Goal: Task Accomplishment & Management: Manage account settings

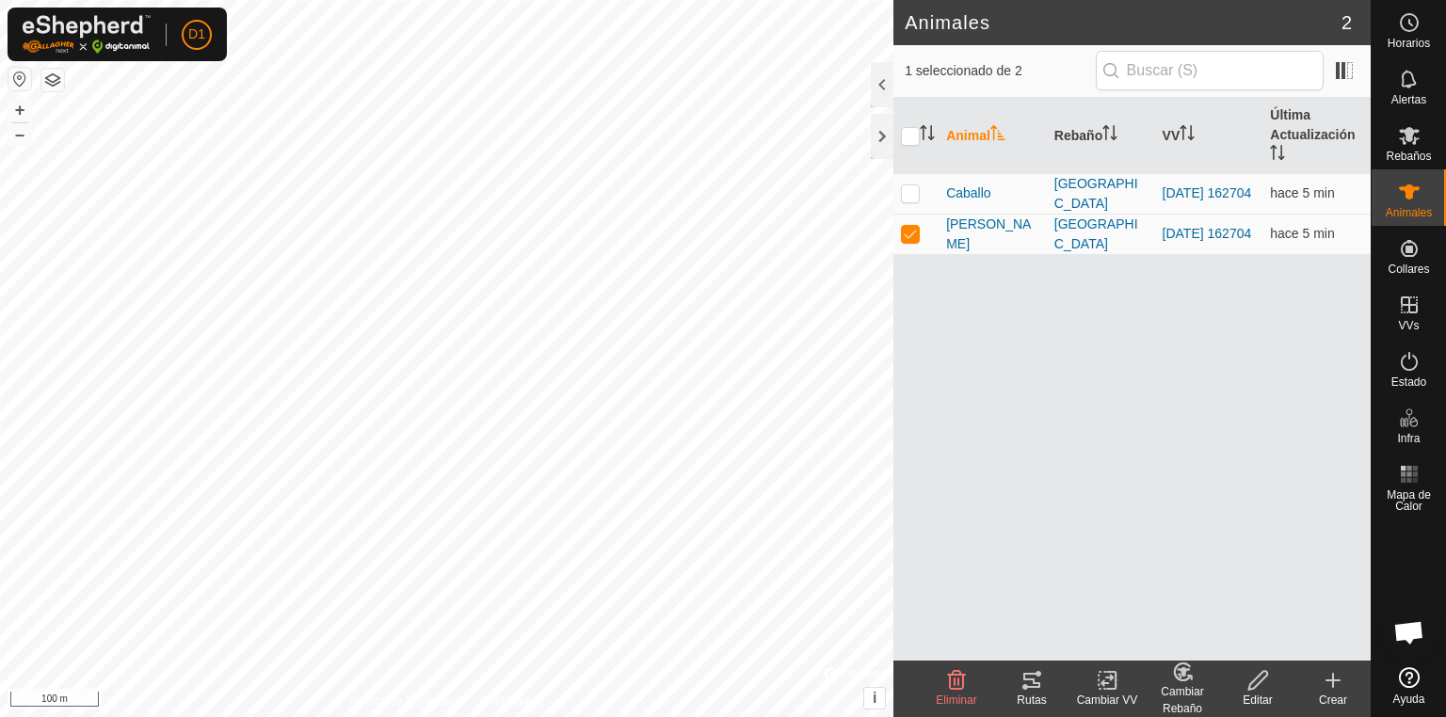
click at [1043, 686] on tracks-svg-icon at bounding box center [1031, 680] width 75 height 23
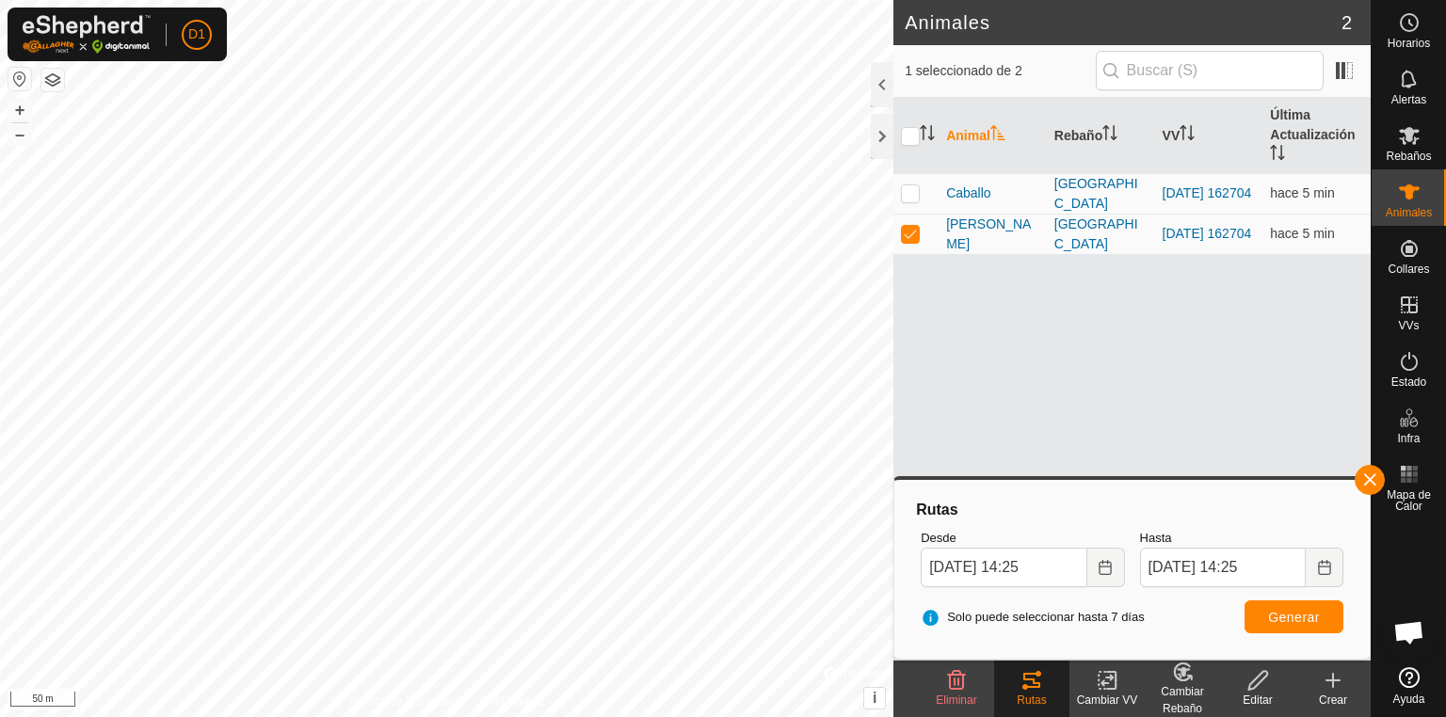
click at [1036, 697] on div "Rutas" at bounding box center [1031, 700] width 75 height 17
click at [1030, 689] on icon at bounding box center [1032, 680] width 23 height 23
click at [909, 222] on td at bounding box center [915, 234] width 45 height 40
checkbox input "false"
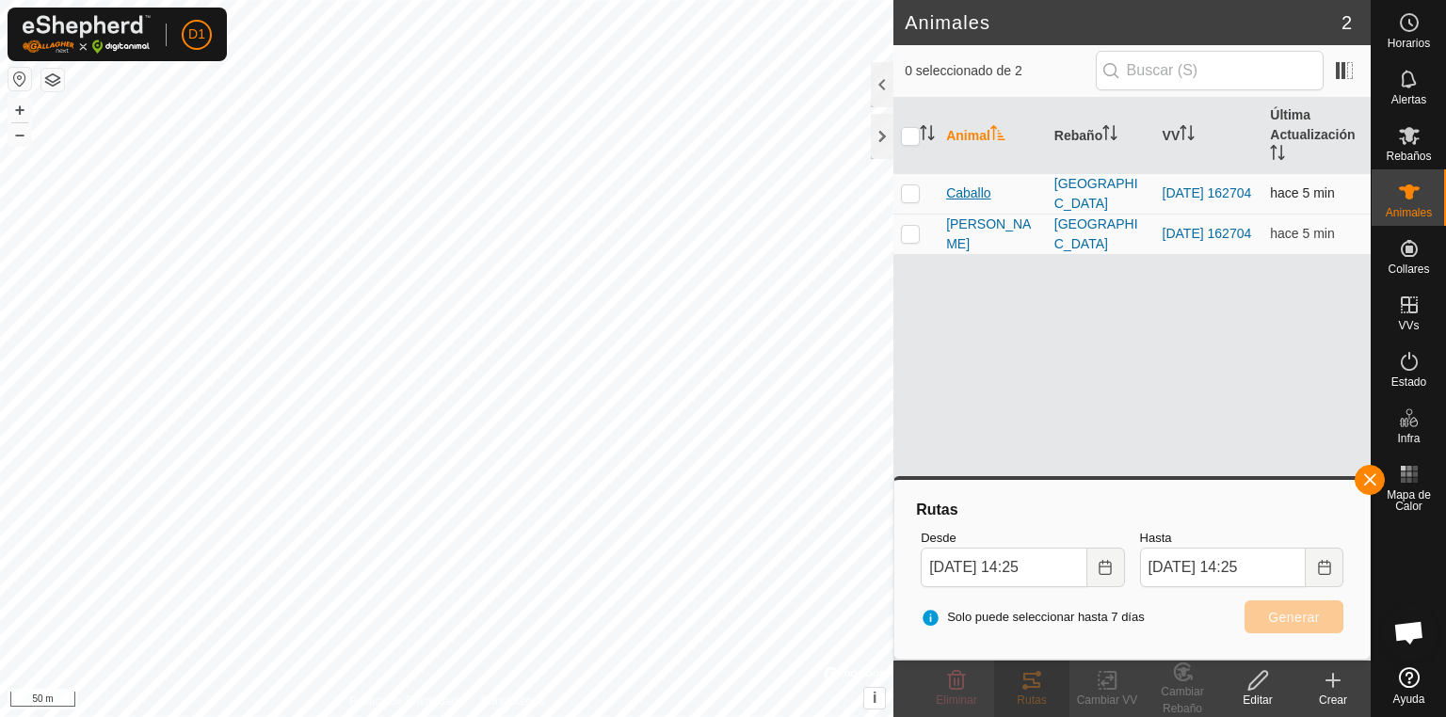
click at [962, 184] on span "Caballo" at bounding box center [968, 194] width 44 height 20
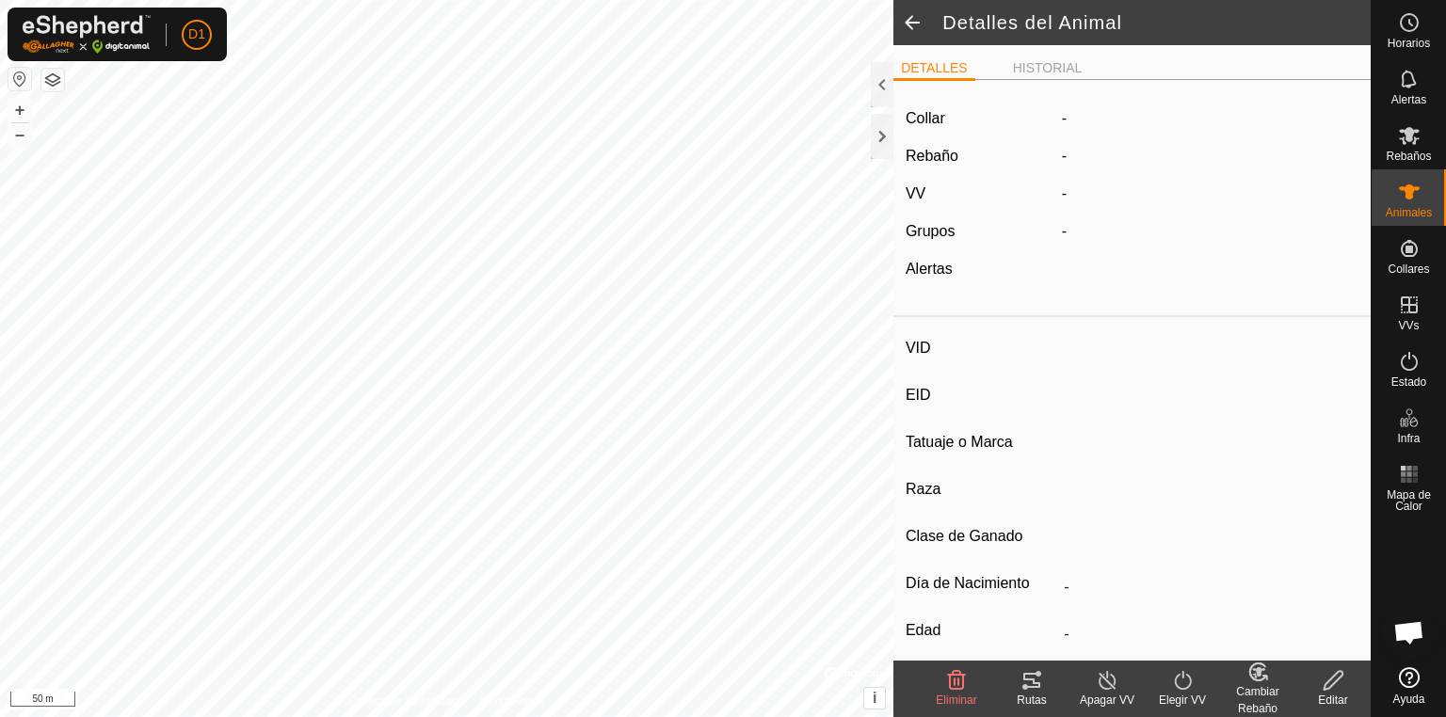
type input "Caballo"
type input "-"
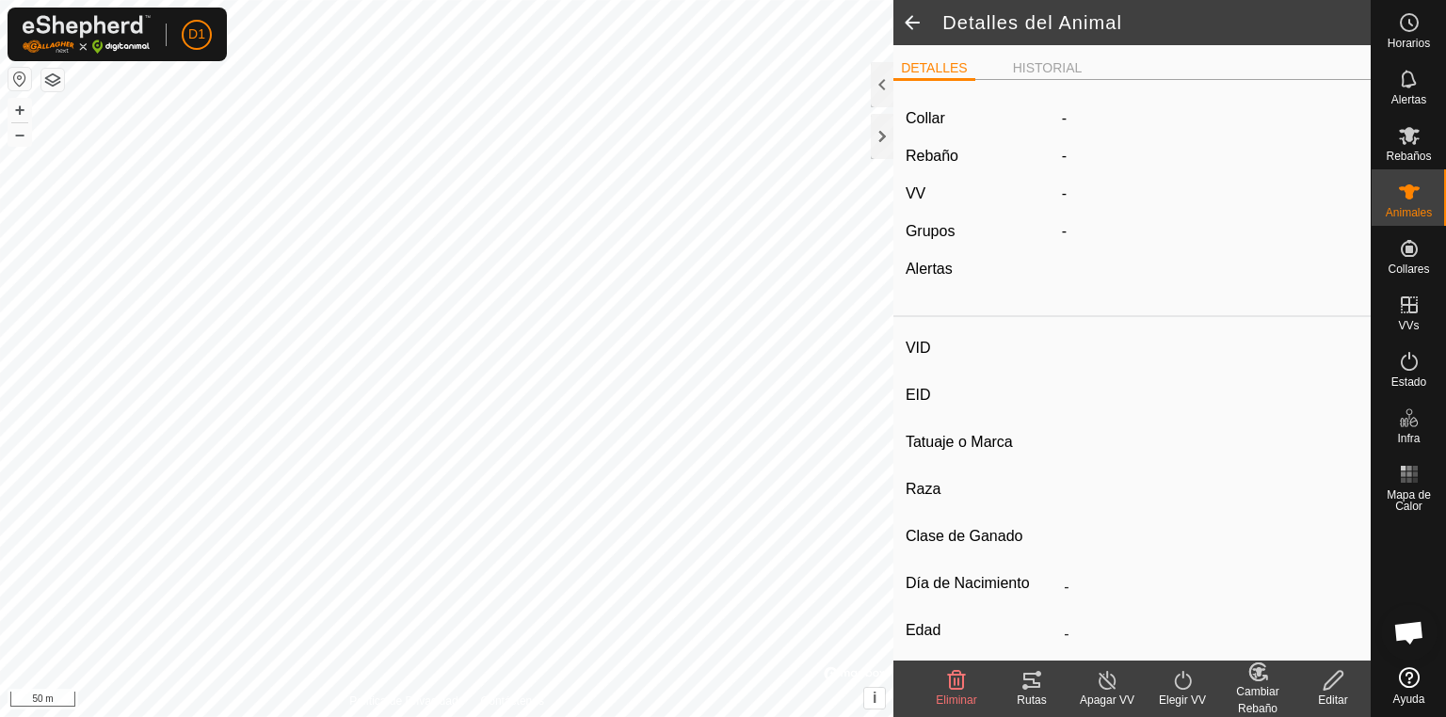
type input "0 kg"
type input "-"
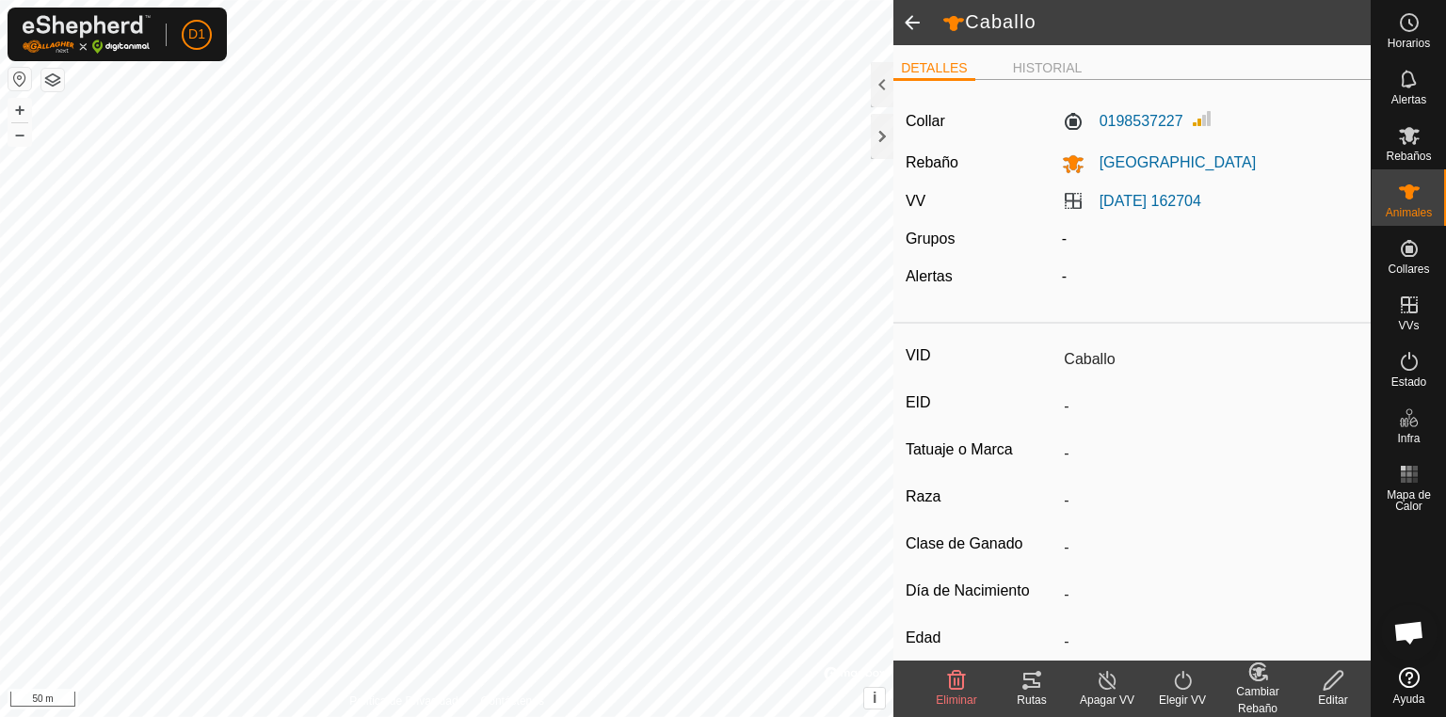
click at [1027, 680] on icon at bounding box center [1031, 680] width 17 height 15
